Goal: Transaction & Acquisition: Purchase product/service

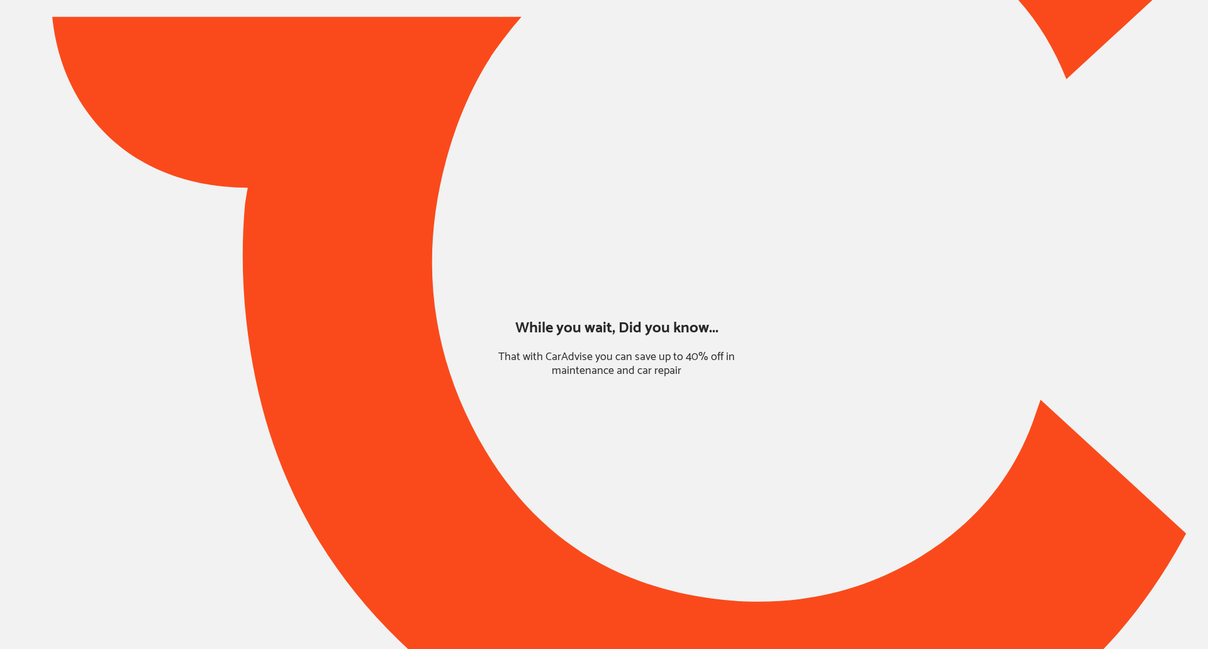
type input "*****"
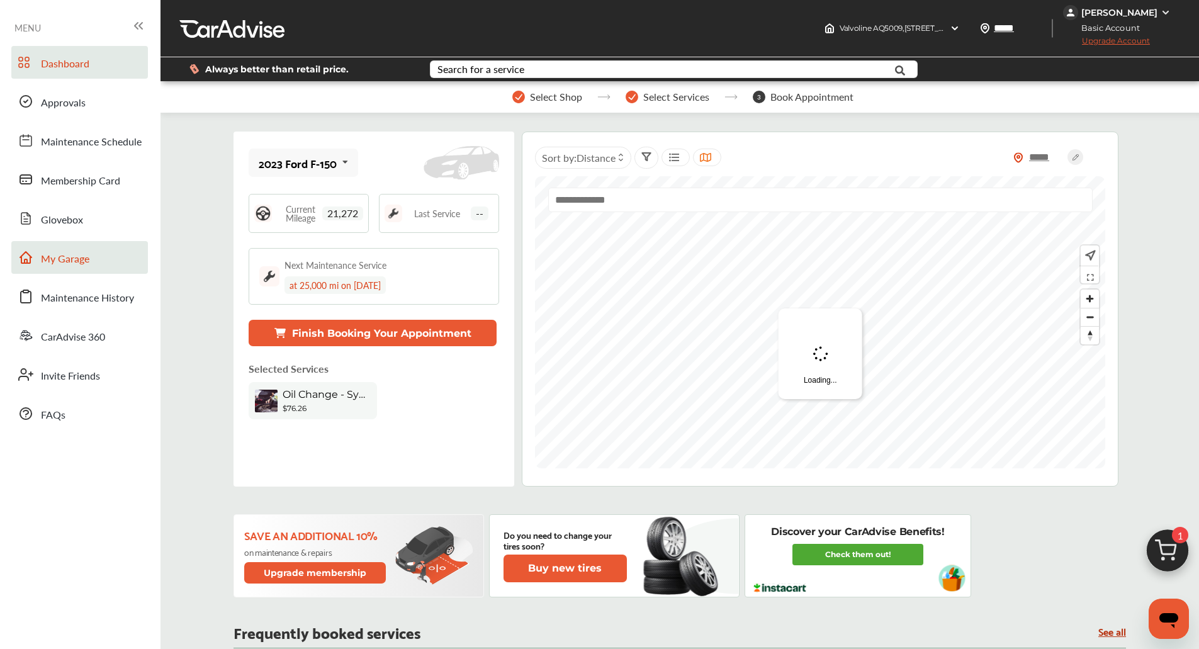
click at [69, 264] on span "My Garage" at bounding box center [65, 259] width 48 height 16
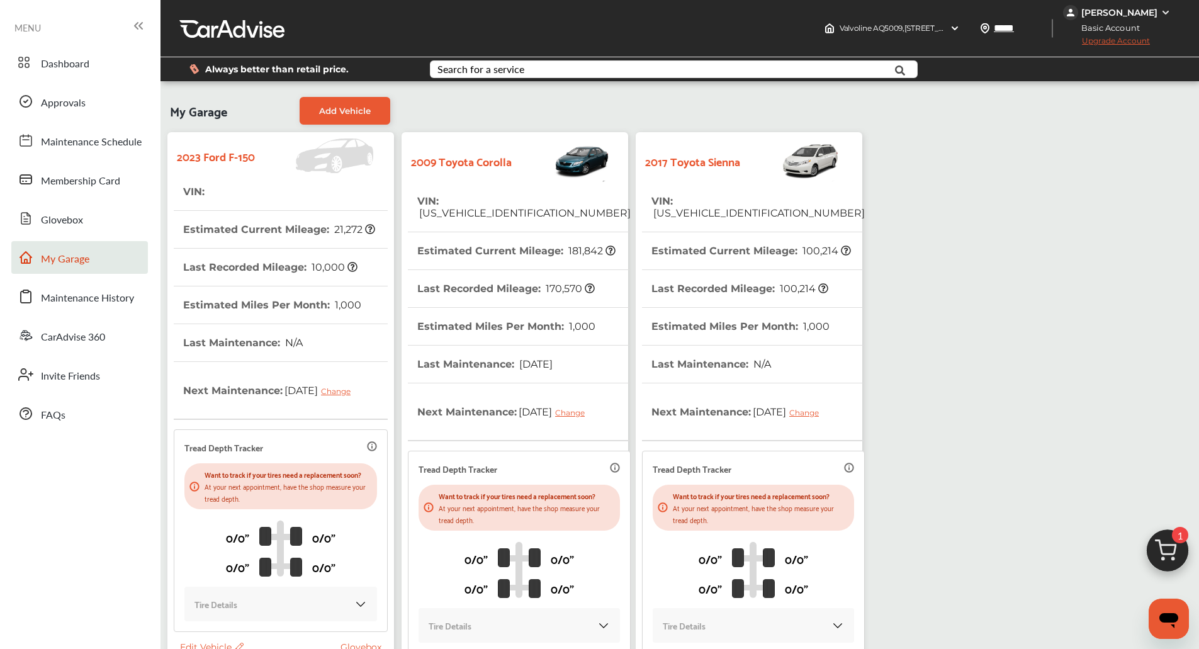
click at [670, 270] on th "Last Recorded Mileage : 100,214" at bounding box center [739, 288] width 177 height 37
click at [27, 91] on span at bounding box center [26, 101] width 20 height 20
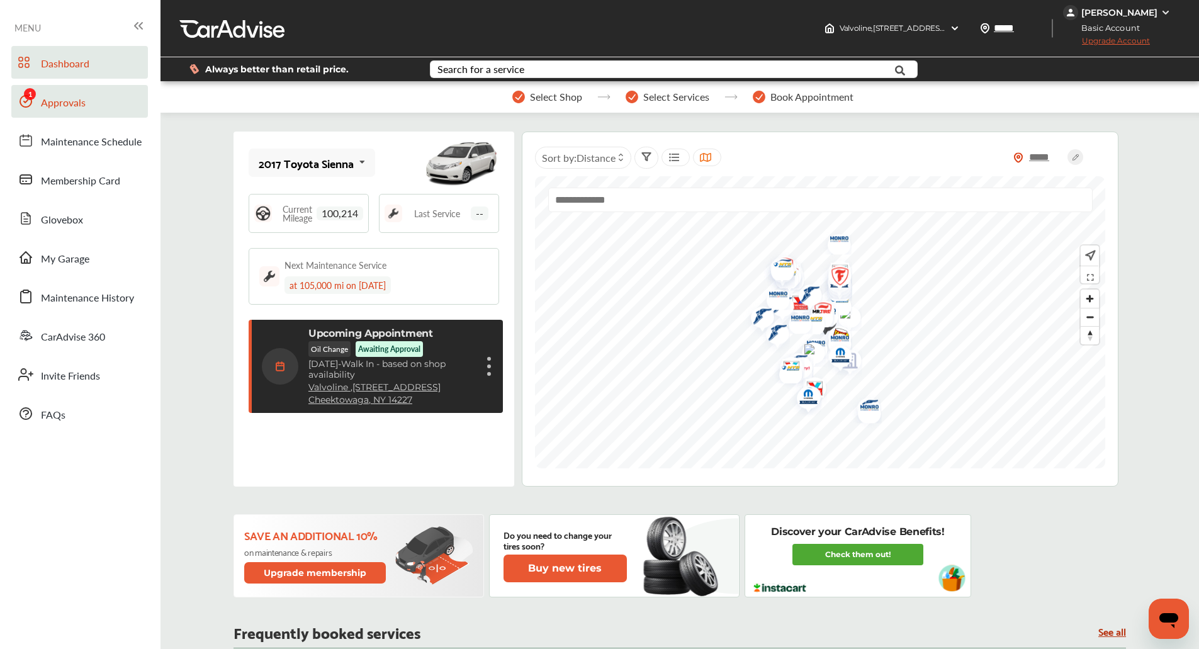
click at [79, 113] on link "Approvals" at bounding box center [79, 101] width 137 height 33
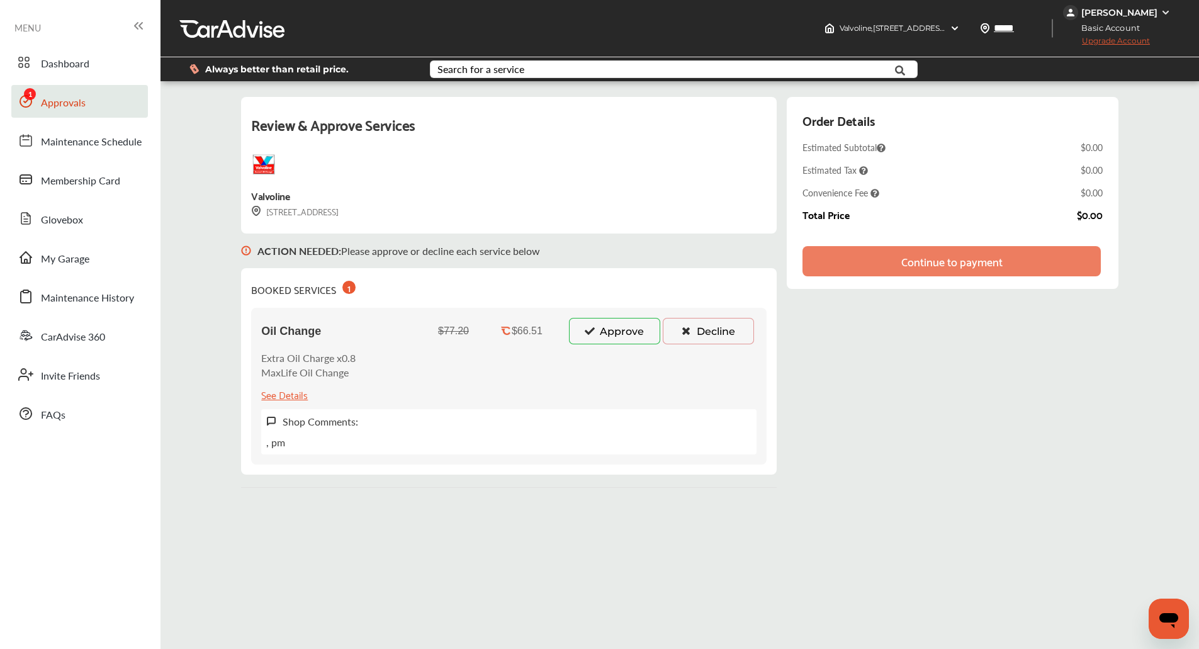
click at [632, 342] on button "Approve" at bounding box center [614, 331] width 91 height 26
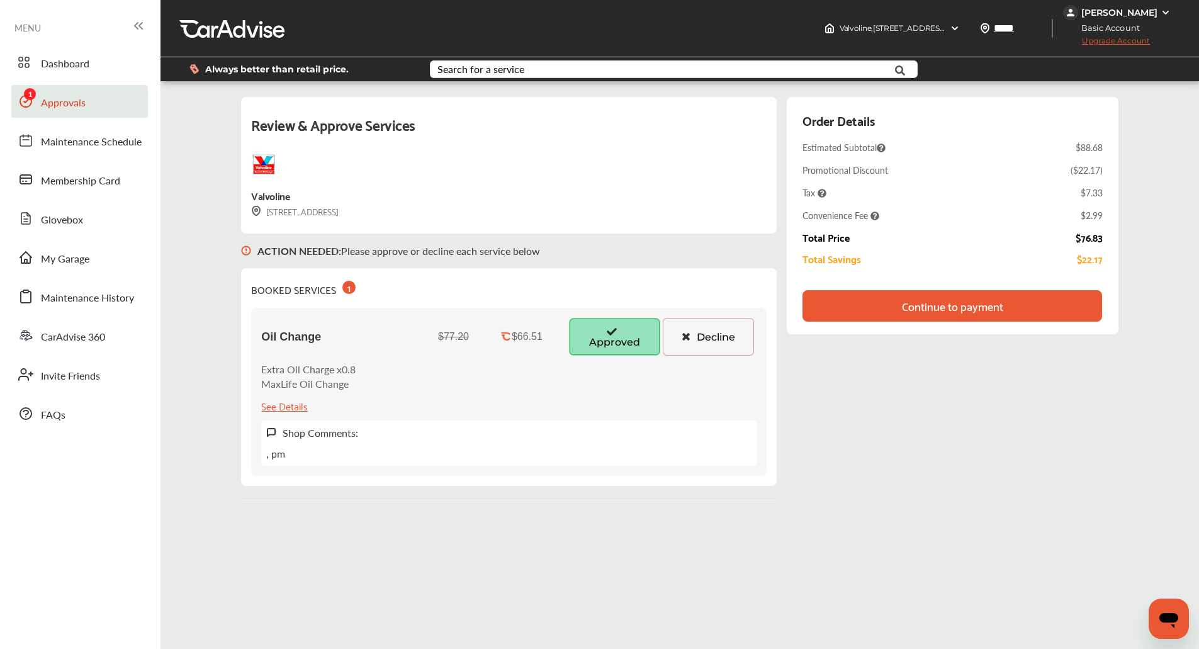
click at [1035, 296] on div "Continue to payment" at bounding box center [951, 305] width 299 height 31
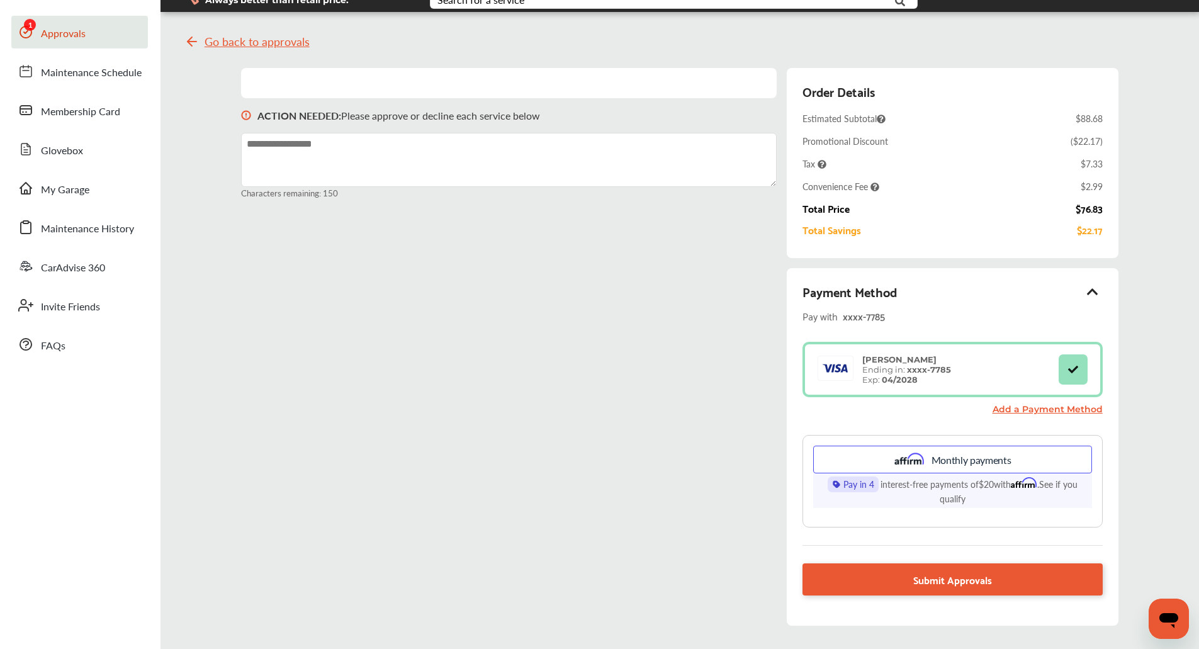
scroll to position [70, 0]
click at [937, 580] on span "Submit Approvals" at bounding box center [952, 578] width 79 height 17
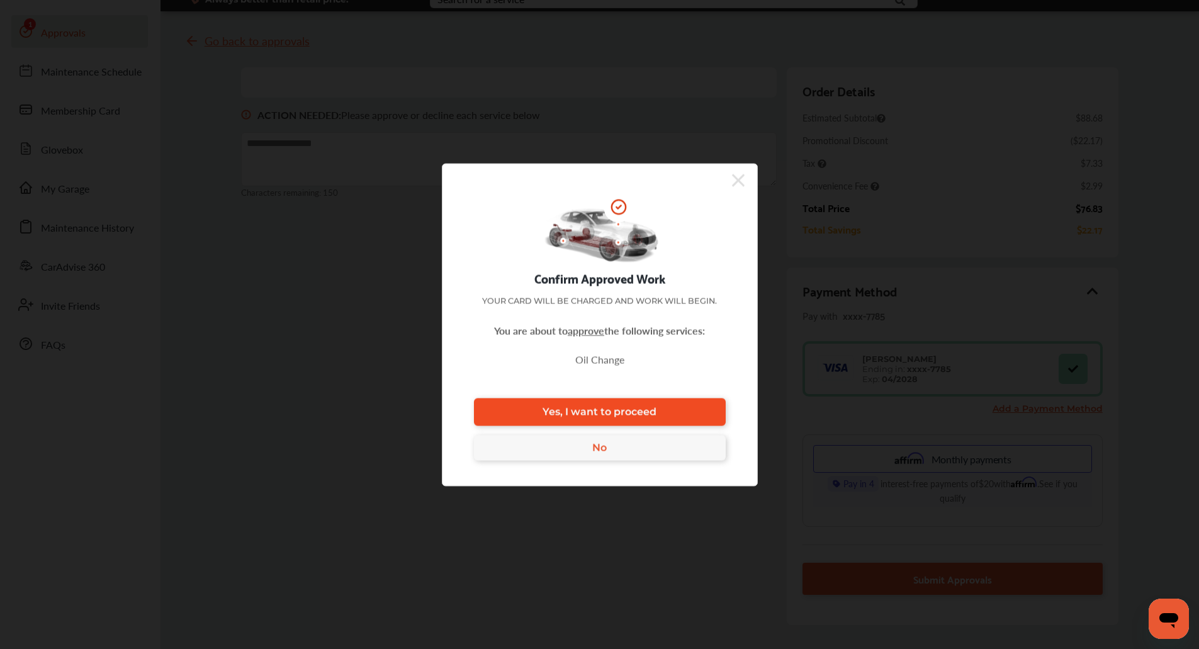
click at [580, 416] on span "Yes, I want to proceed" at bounding box center [600, 412] width 114 height 12
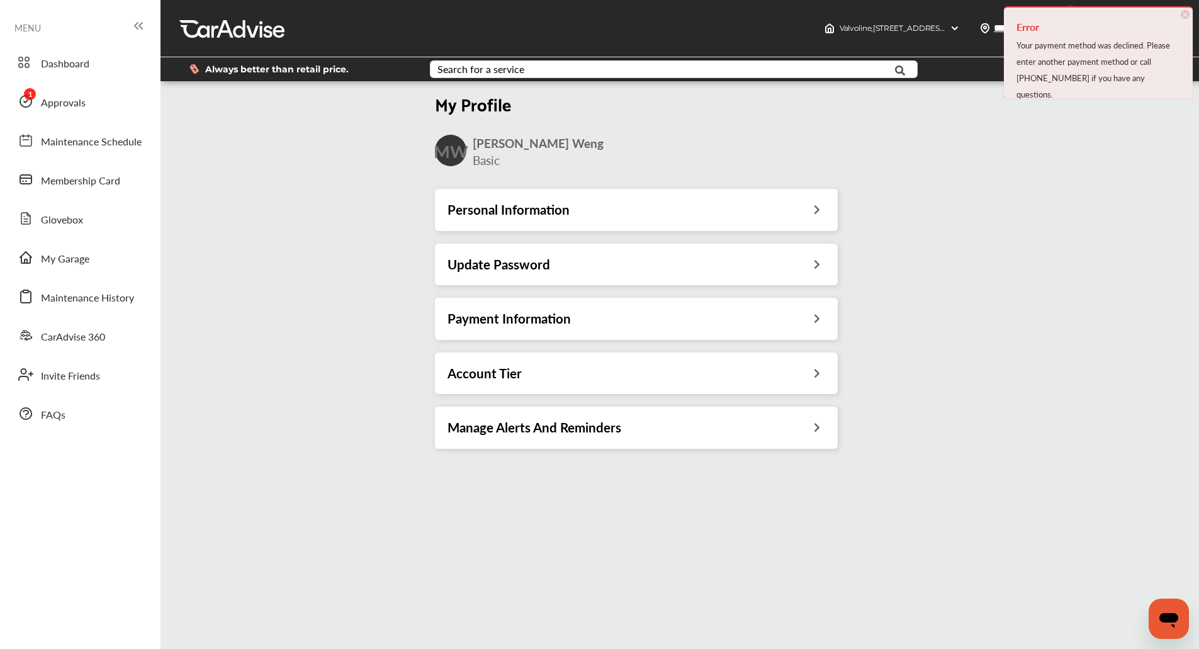
click at [508, 321] on h3 "Payment Information" at bounding box center [509, 318] width 123 height 16
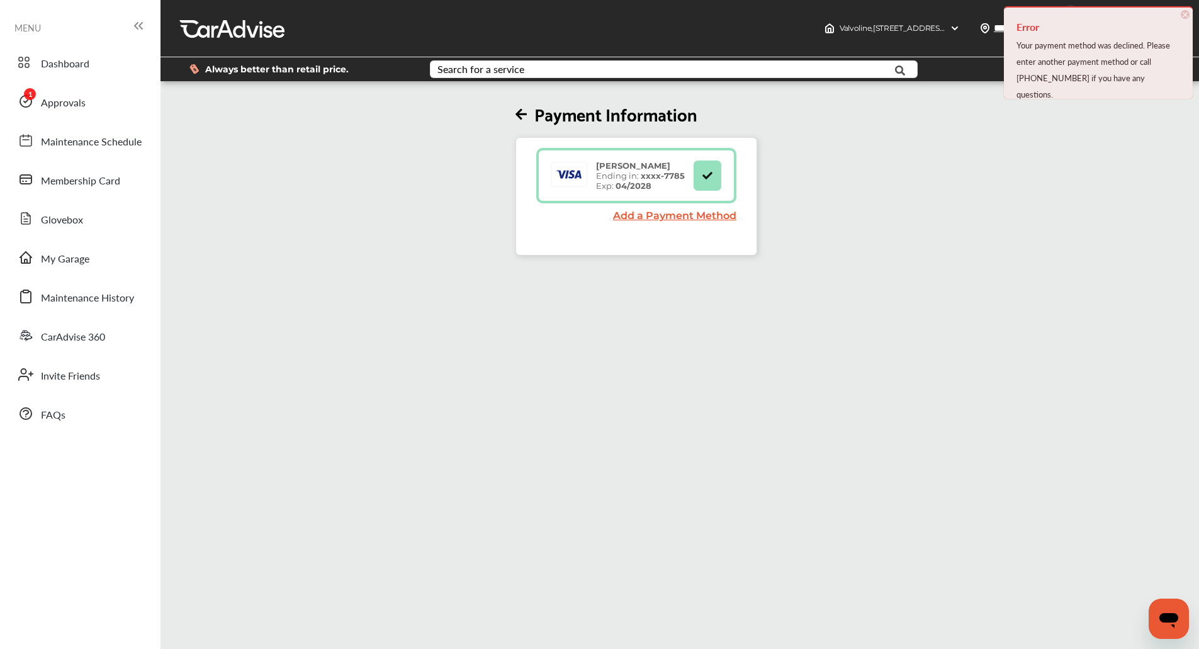
click at [688, 214] on link "Add a Payment Method" at bounding box center [674, 216] width 123 height 12
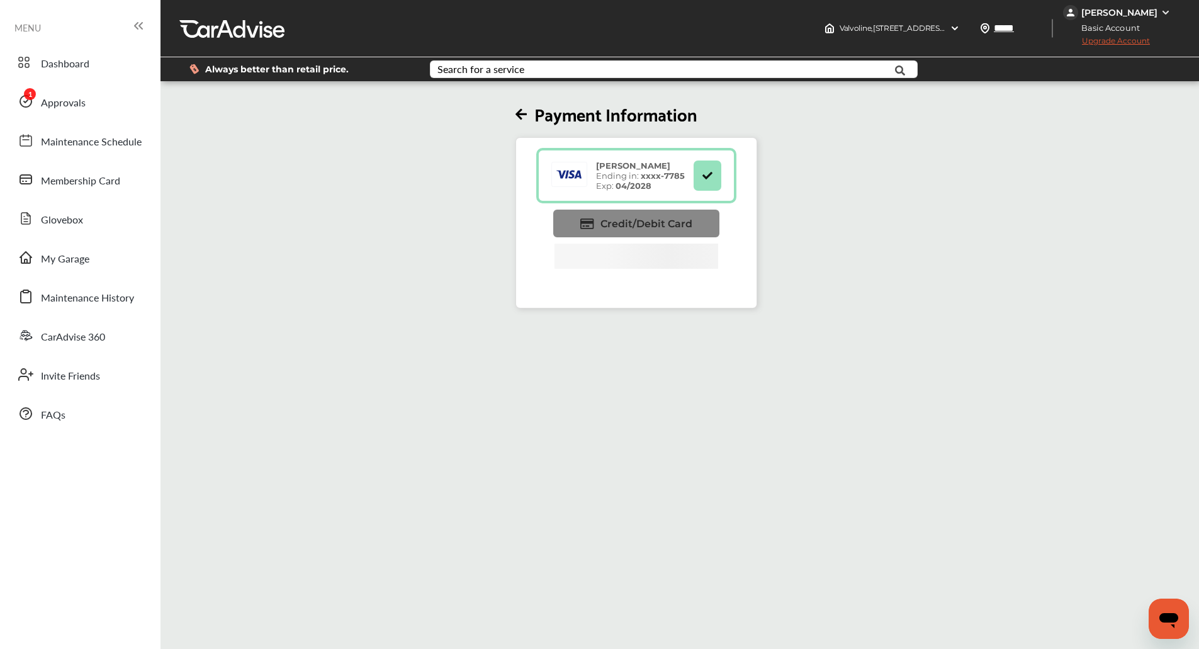
click at [687, 222] on span "Credit/Debit Card" at bounding box center [646, 224] width 92 height 12
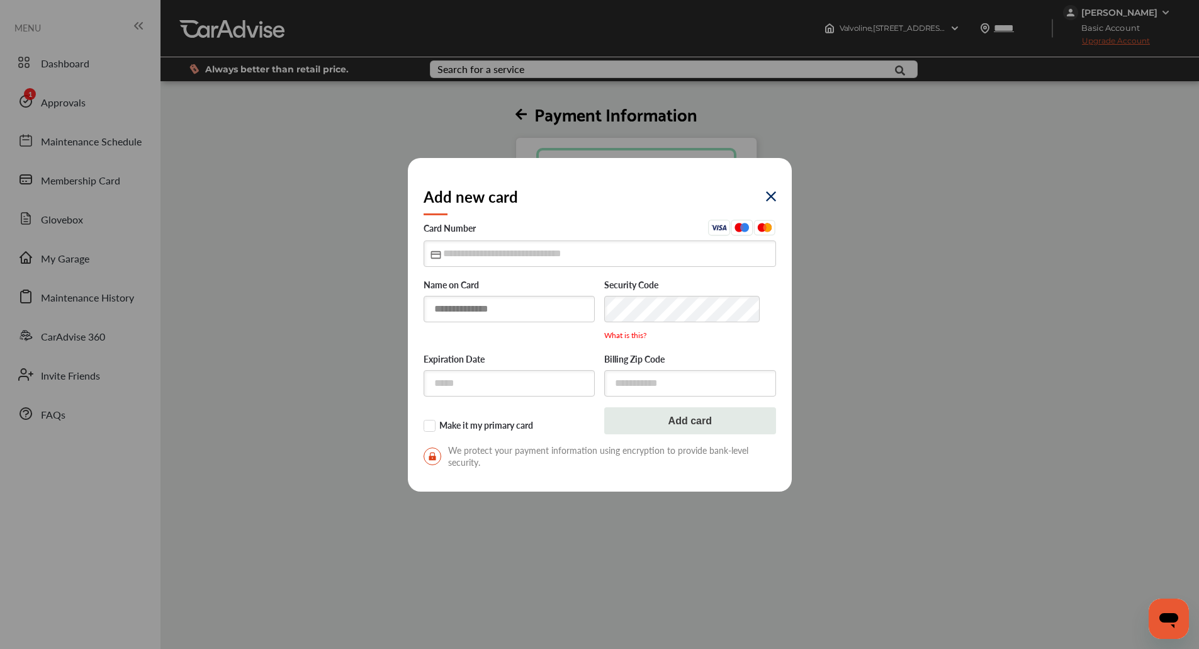
click at [502, 300] on input "text" at bounding box center [510, 309] width 172 height 26
type input "**********"
click at [498, 255] on input "text" at bounding box center [600, 253] width 352 height 26
type input "**********"
click at [445, 371] on input "text" at bounding box center [510, 383] width 172 height 26
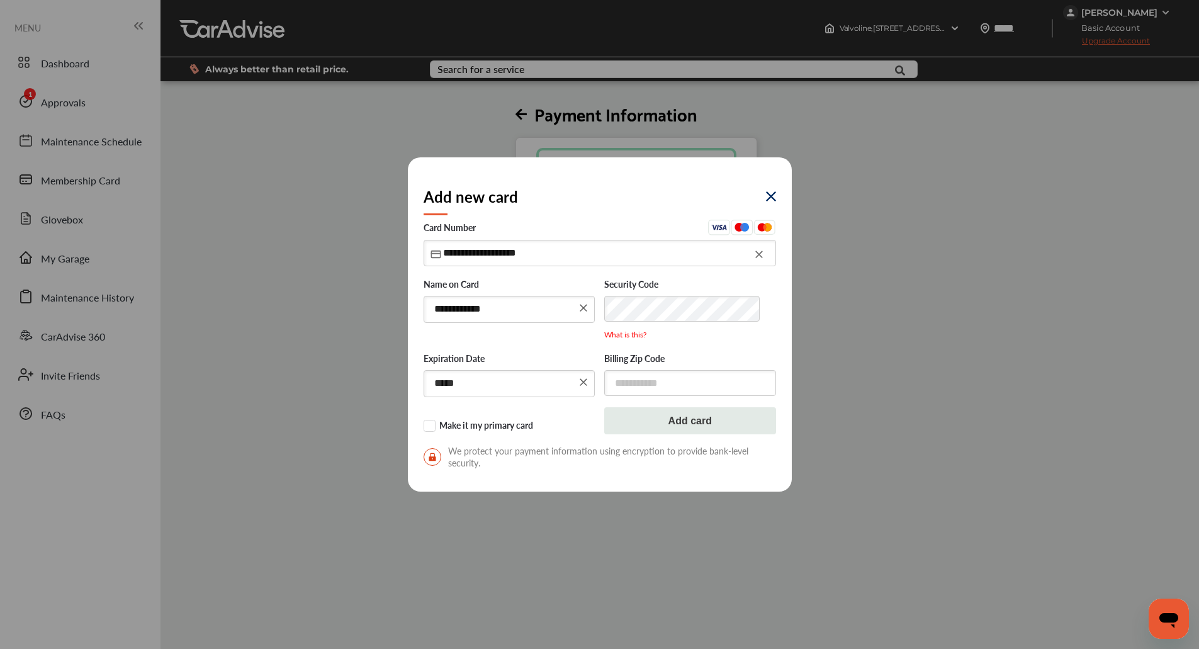
type input "*****"
click at [672, 374] on input "text" at bounding box center [690, 383] width 172 height 26
type input "*****"
click at [697, 424] on button "Add card" at bounding box center [690, 421] width 172 height 27
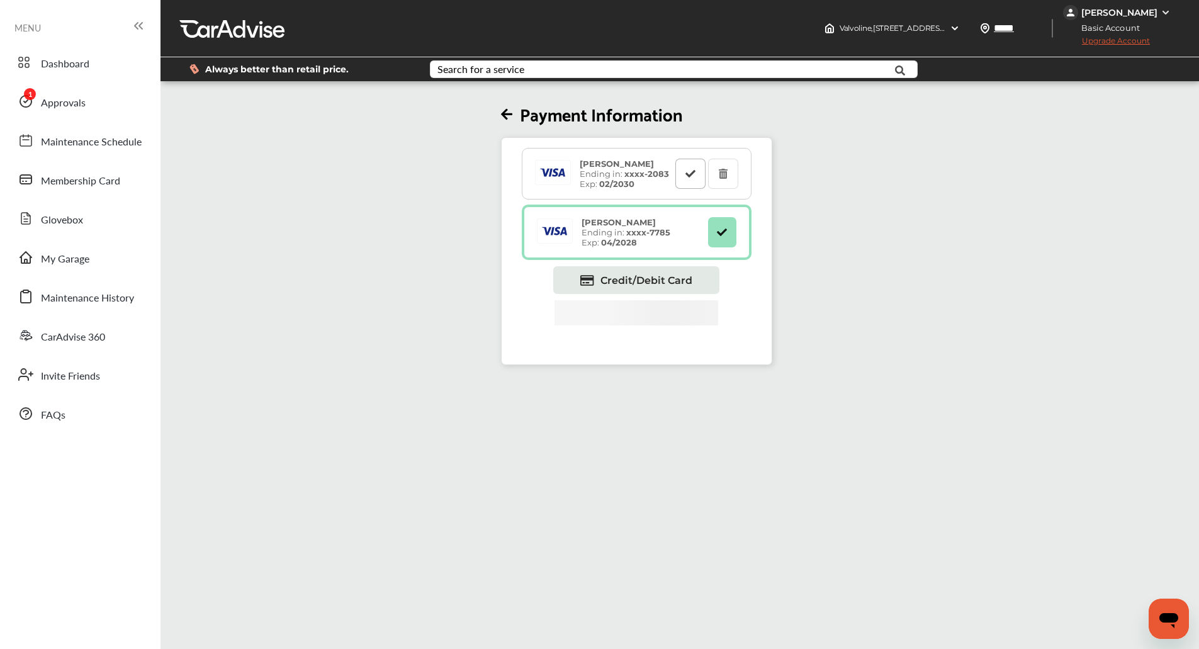
click at [684, 176] on button at bounding box center [690, 174] width 30 height 30
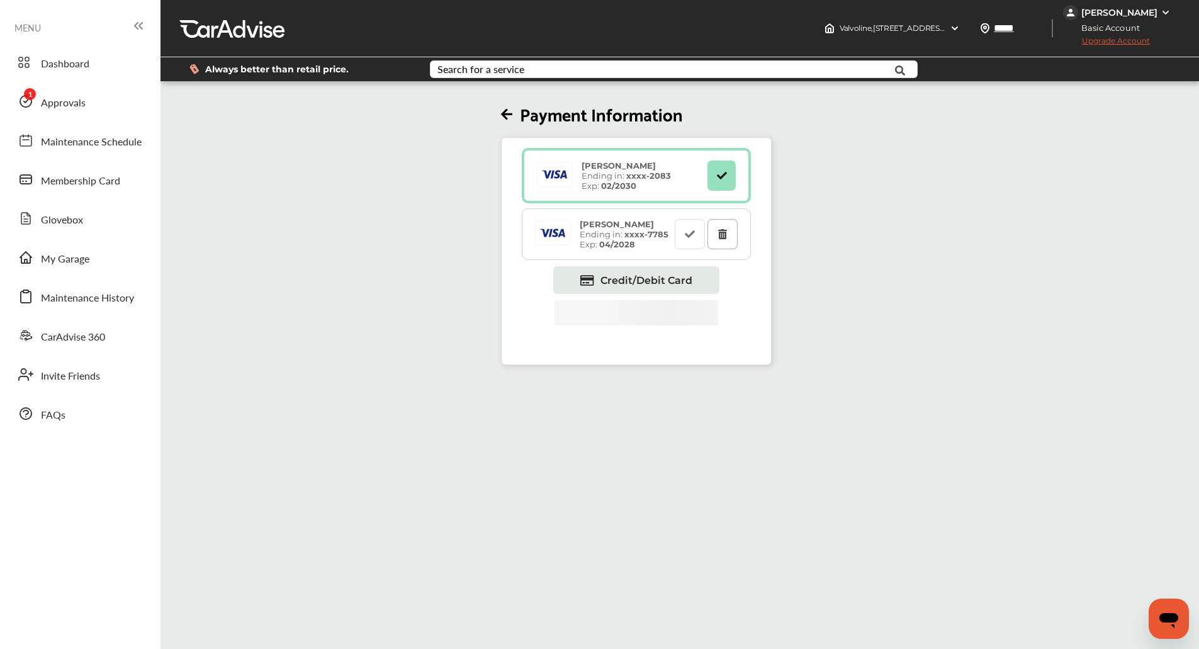
click at [727, 234] on icon at bounding box center [723, 233] width 12 height 9
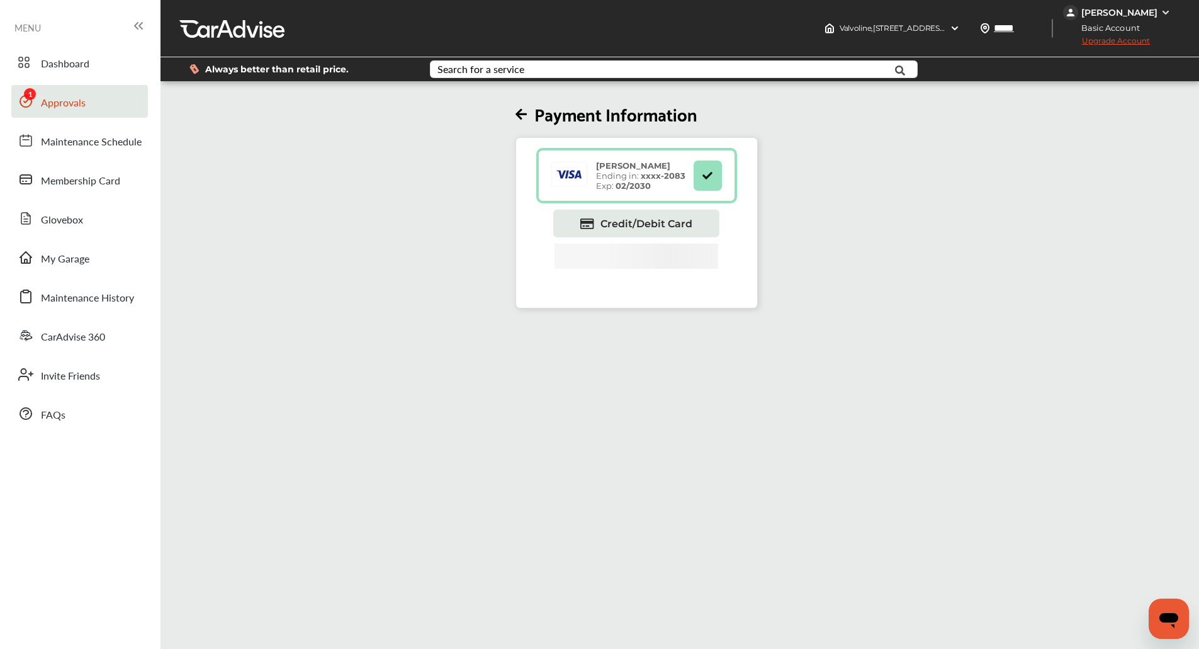
click at [57, 95] on span "Approvals" at bounding box center [63, 103] width 45 height 16
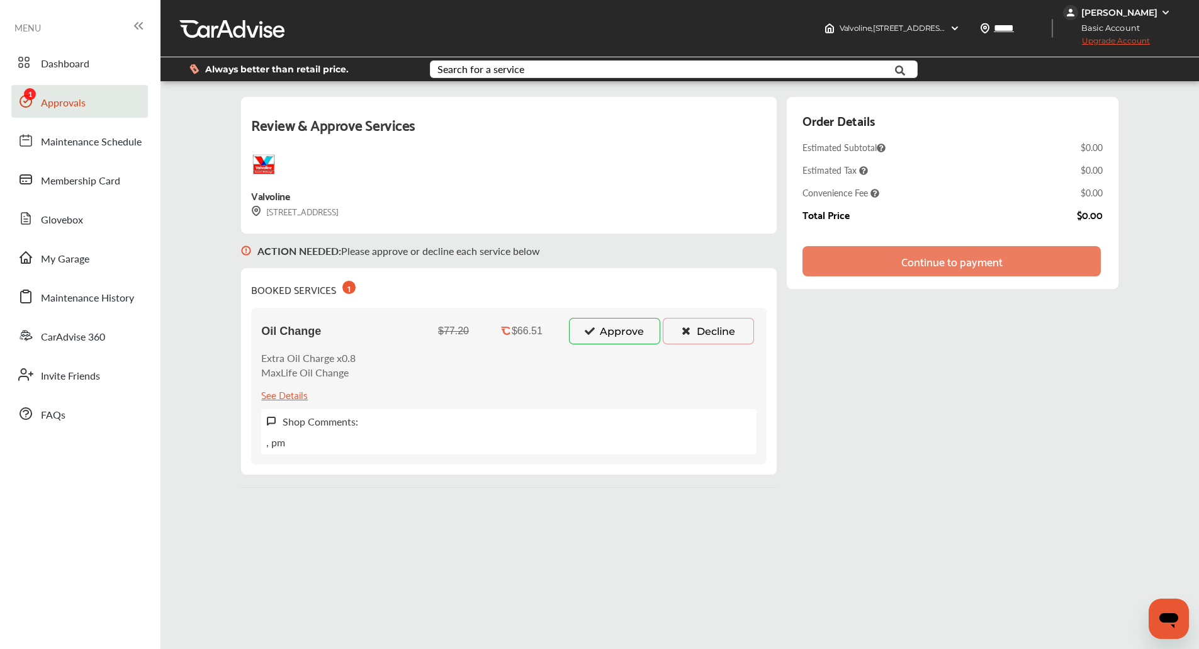
click at [609, 334] on button "Approve" at bounding box center [614, 331] width 91 height 26
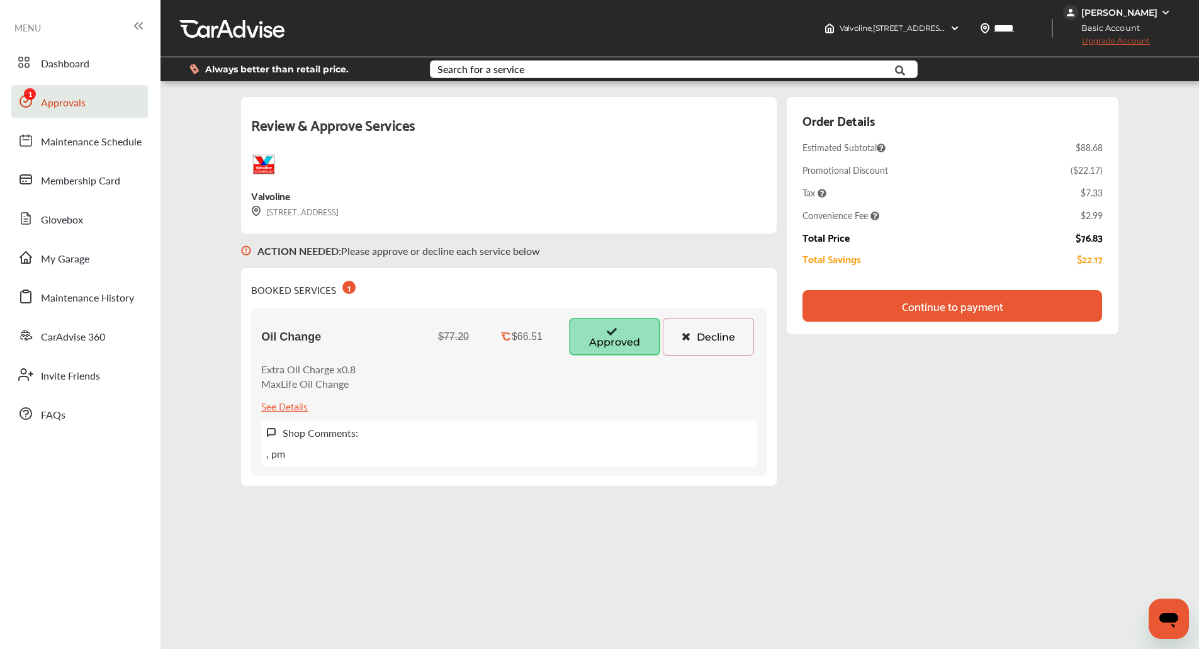
click at [940, 303] on div "Continue to payment" at bounding box center [952, 306] width 101 height 13
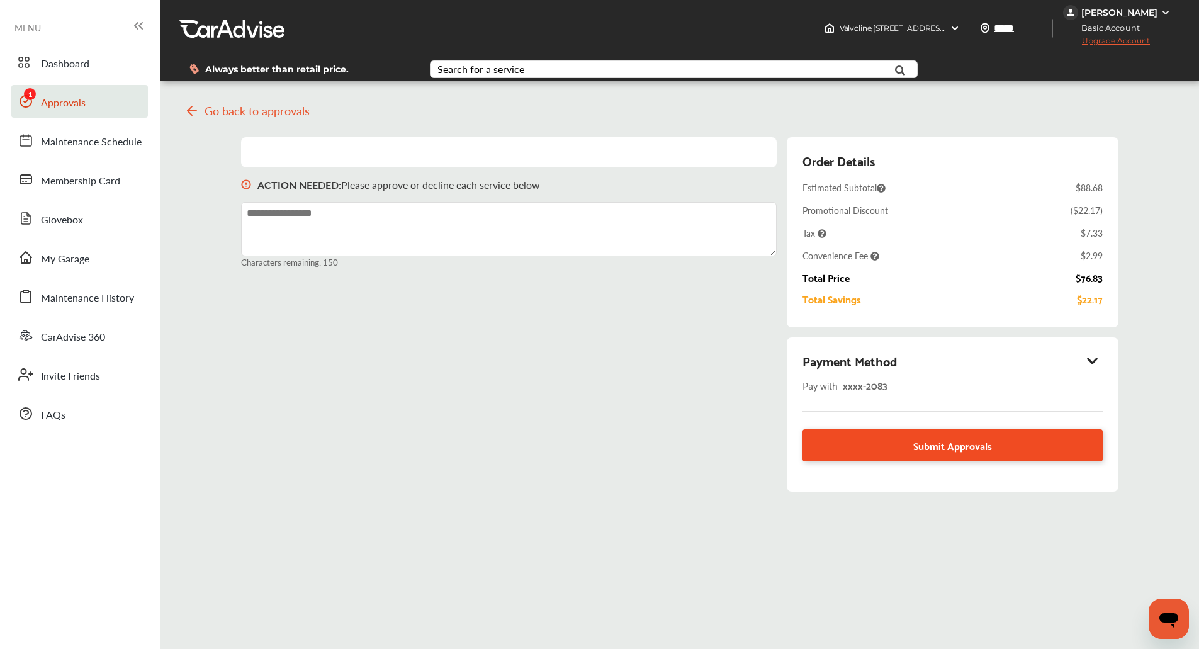
click at [938, 449] on span "Submit Approvals" at bounding box center [952, 445] width 79 height 17
